Goal: Information Seeking & Learning: Learn about a topic

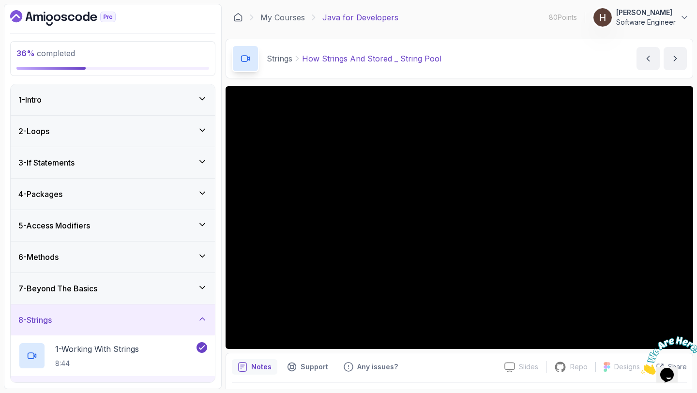
scroll to position [191, 0]
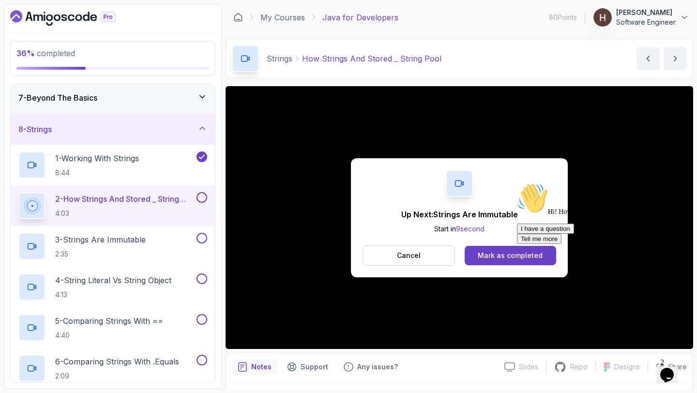
click at [525, 183] on div at bounding box center [604, 183] width 174 height 0
click at [517, 183] on icon "Chat attention grabber" at bounding box center [517, 183] width 0 height 0
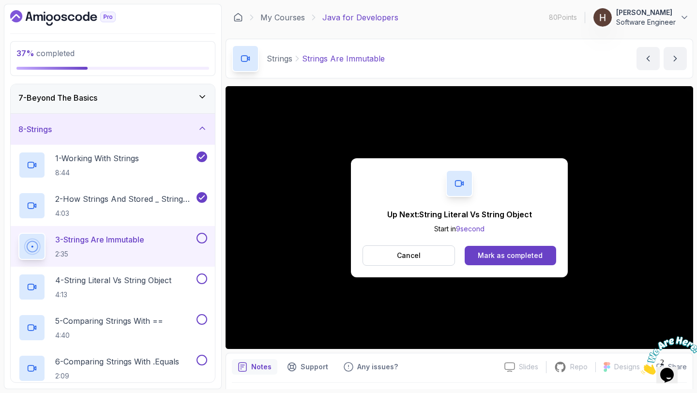
click at [507, 253] on div "Mark as completed" at bounding box center [510, 256] width 65 height 10
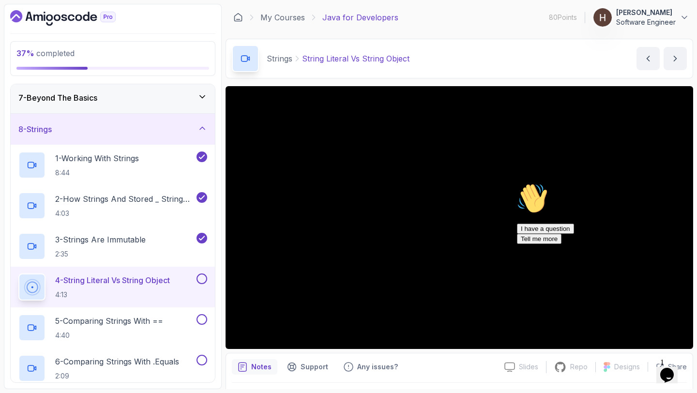
click at [522, 183] on div at bounding box center [604, 183] width 174 height 0
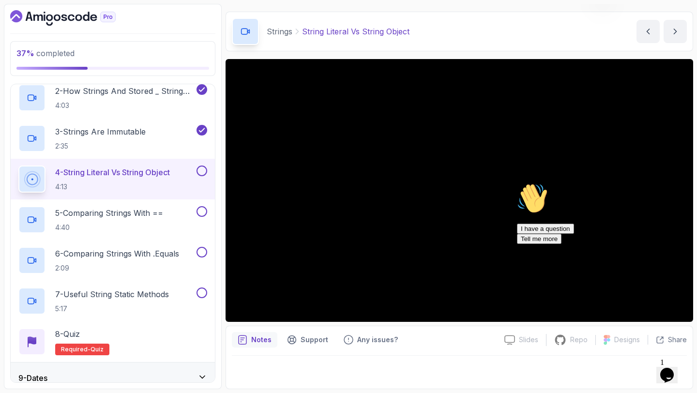
scroll to position [300, 0]
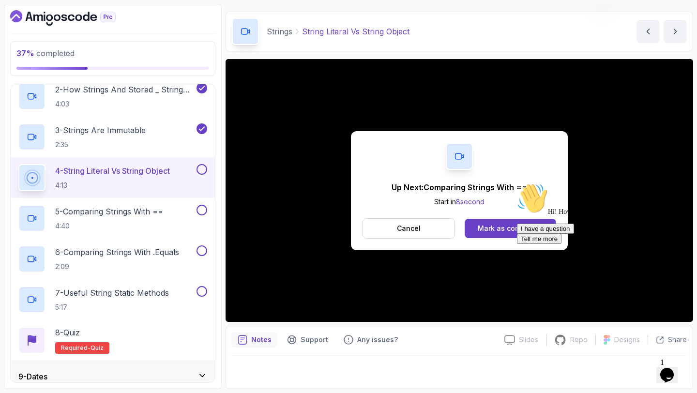
click at [517, 183] on icon "Chat attention grabber" at bounding box center [517, 183] width 0 height 0
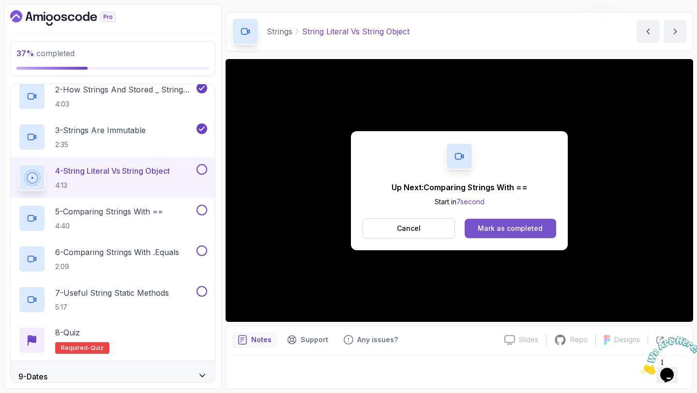
click at [539, 228] on div "Mark as completed" at bounding box center [510, 229] width 65 height 10
